Goal: Task Accomplishment & Management: Complete application form

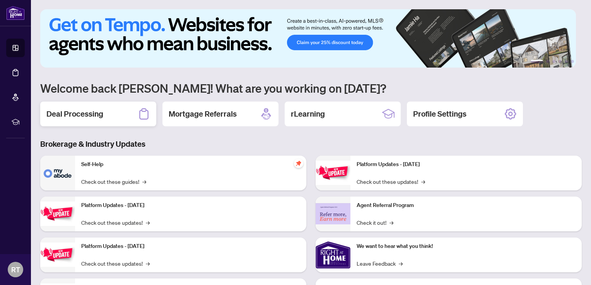
click at [87, 112] on h2 "Deal Processing" at bounding box center [74, 114] width 57 height 11
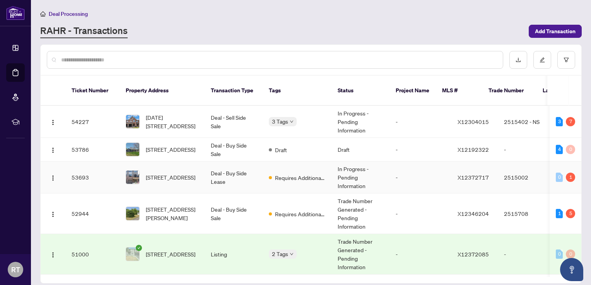
click at [205, 162] on td "Deal - Buy Side Lease" at bounding box center [234, 178] width 58 height 32
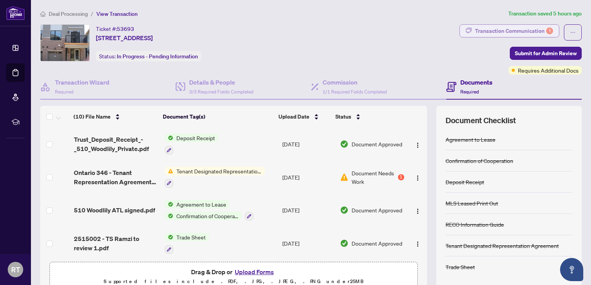
click at [505, 33] on div "Transaction Communication 1" at bounding box center [514, 31] width 78 height 12
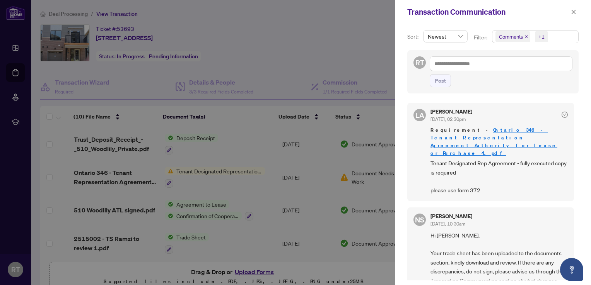
click at [457, 36] on span "Newest" at bounding box center [445, 37] width 35 height 12
click at [504, 38] on span "Comments" at bounding box center [511, 37] width 24 height 8
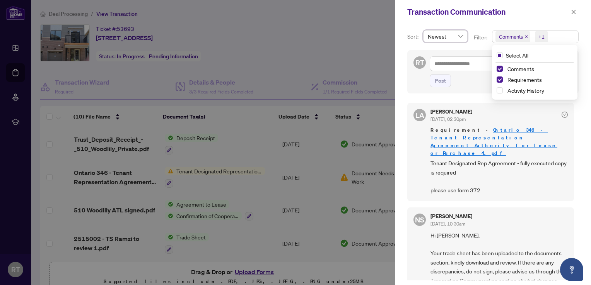
drag, startPoint x: 458, startPoint y: 56, endPoint x: 463, endPoint y: 55, distance: 4.7
click at [459, 56] on div "RT Post" at bounding box center [492, 71] width 171 height 43
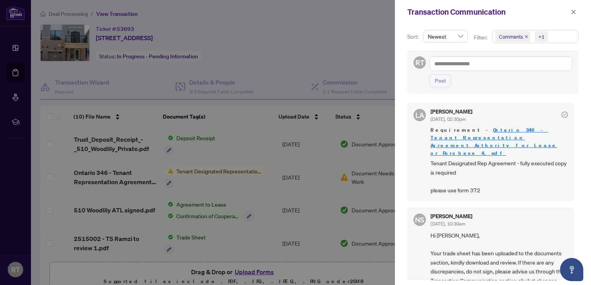
click at [520, 36] on span "Comments" at bounding box center [511, 37] width 24 height 8
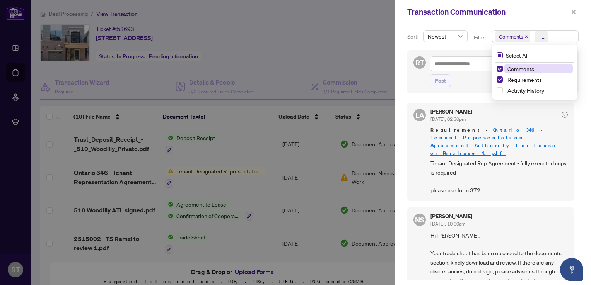
click at [509, 56] on span "Select All" at bounding box center [517, 55] width 29 height 9
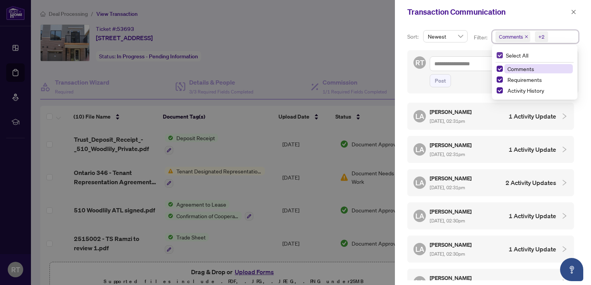
click at [509, 52] on span "Select All" at bounding box center [517, 55] width 29 height 9
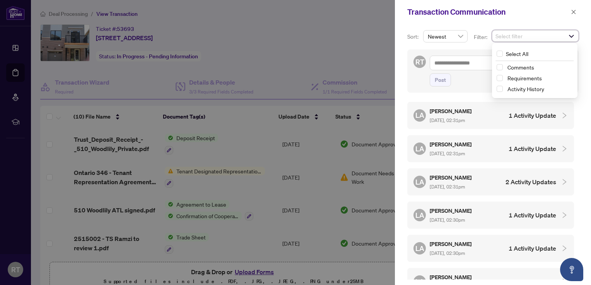
click at [503, 77] on div "Requirements" at bounding box center [535, 77] width 76 height 9
click at [499, 78] on span "Select Requirements" at bounding box center [500, 78] width 6 height 6
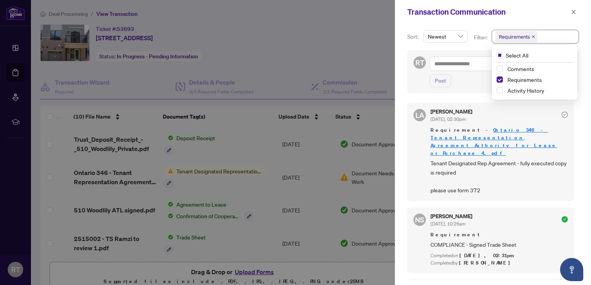
click at [581, 108] on div "Sort: Newest desc asc Newest Oldest Filter: Requirements Select All Comments Re…" at bounding box center [493, 154] width 196 height 261
click at [571, 17] on span "button" at bounding box center [573, 12] width 5 height 12
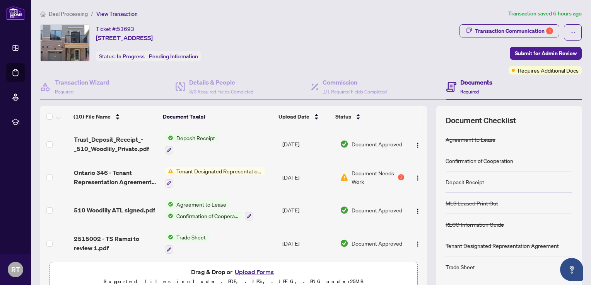
click at [262, 269] on button "Upload Forms" at bounding box center [254, 272] width 44 height 10
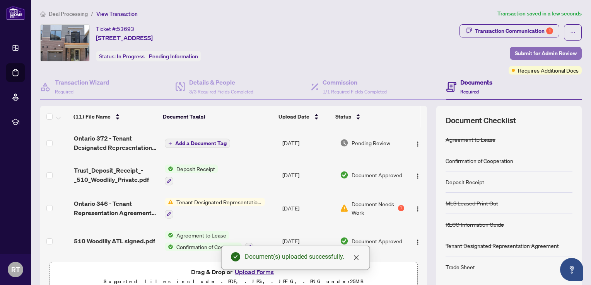
click at [536, 52] on span "Submit for Admin Review" at bounding box center [546, 53] width 62 height 12
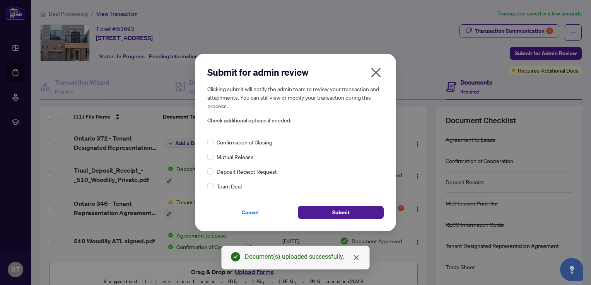
click at [247, 141] on span "Confirmation of Closing" at bounding box center [245, 142] width 56 height 9
click at [215, 145] on div "Confirmation of Closing" at bounding box center [295, 142] width 176 height 9
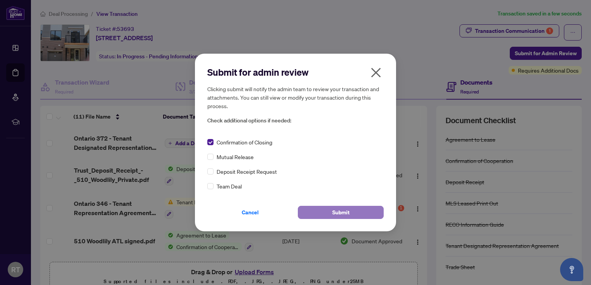
drag, startPoint x: 352, startPoint y: 215, endPoint x: 350, endPoint y: 212, distance: 4.0
click at [351, 214] on button "Submit" at bounding box center [341, 212] width 86 height 13
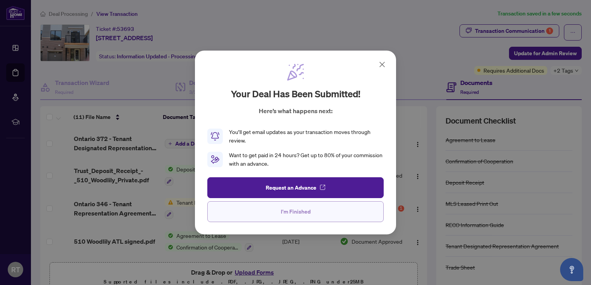
click at [321, 217] on button "I'm Finished" at bounding box center [295, 211] width 176 height 21
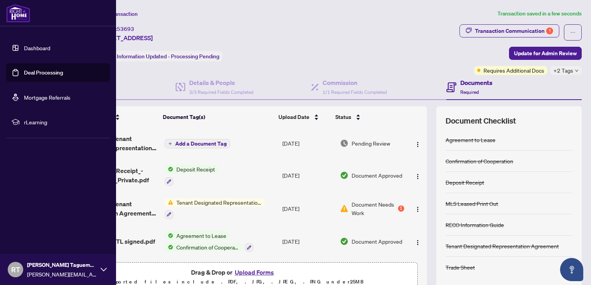
click at [19, 13] on img at bounding box center [18, 13] width 24 height 19
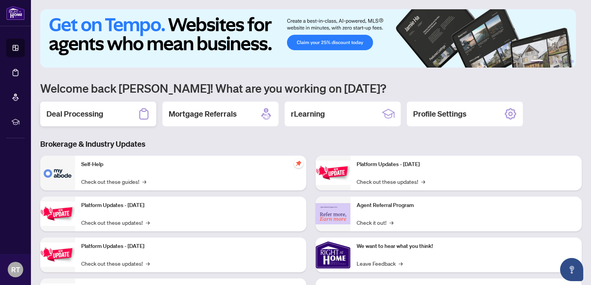
click at [111, 123] on div "Deal Processing" at bounding box center [98, 114] width 116 height 25
